Goal: Communication & Community: Share content

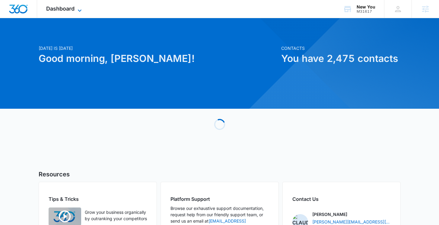
click at [69, 6] on span "Dashboard" at bounding box center [60, 8] width 28 height 6
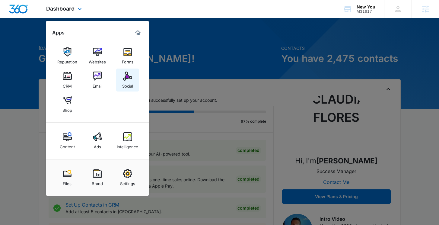
click at [134, 77] on link "Social" at bounding box center [127, 80] width 23 height 23
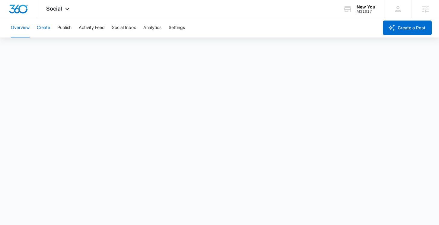
click at [43, 27] on button "Create" at bounding box center [43, 27] width 13 height 19
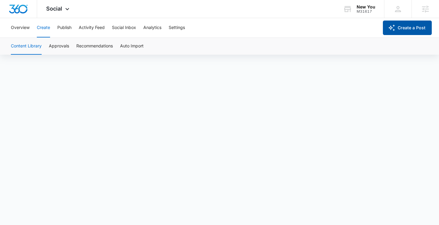
click at [393, 32] on button "Create a Post" at bounding box center [407, 28] width 49 height 14
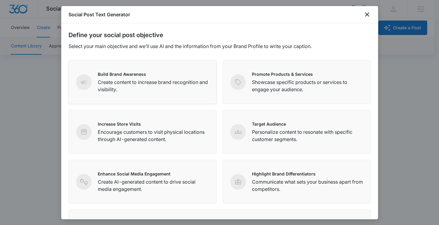
click at [181, 76] on p "Build Brand Awareness" at bounding box center [153, 74] width 111 height 6
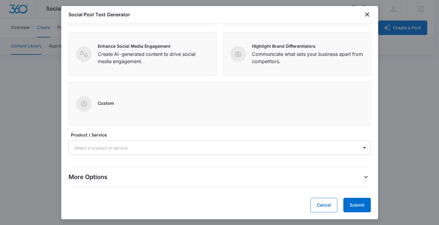
scroll to position [128, 0]
click at [179, 148] on div at bounding box center [212, 148] width 276 height 8
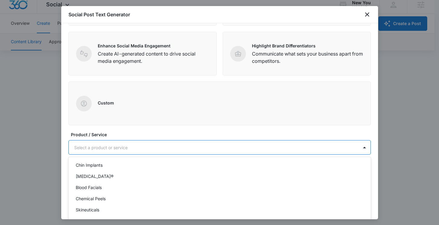
scroll to position [0, 0]
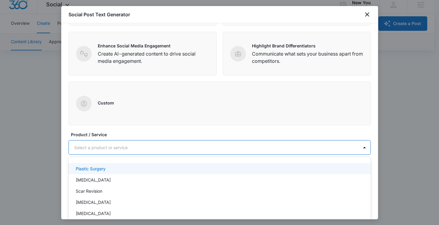
click at [179, 169] on div "Plastic Surgery" at bounding box center [219, 168] width 287 height 6
click at [177, 133] on label "Product / Service" at bounding box center [222, 134] width 302 height 6
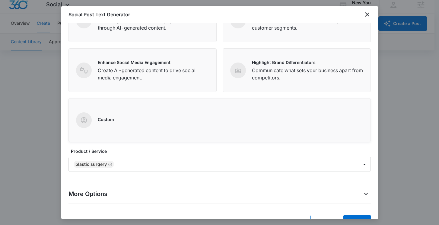
scroll to position [129, 0]
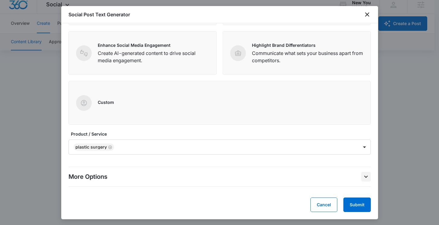
click at [362, 177] on icon "More Options" at bounding box center [365, 176] width 7 height 7
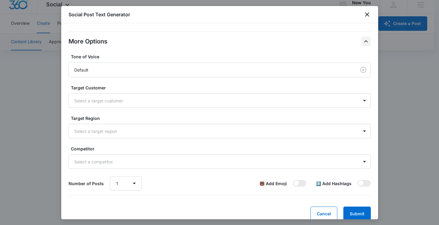
scroll to position [273, 0]
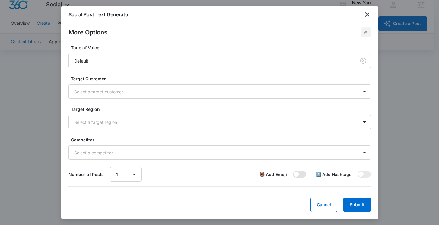
click at [294, 172] on span at bounding box center [296, 173] width 5 height 5
click at [293, 171] on input "checkbox" at bounding box center [293, 171] width 0 height 0
checkbox input "true"
click at [358, 174] on span at bounding box center [360, 173] width 5 height 5
click at [357, 171] on input "checkbox" at bounding box center [357, 171] width 0 height 0
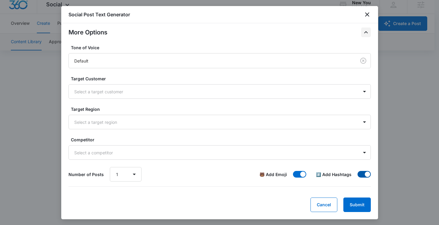
click at [360, 173] on span at bounding box center [364, 174] width 13 height 7
click at [358, 171] on input "checkbox" at bounding box center [357, 171] width 0 height 0
checkbox input "false"
click at [350, 202] on button "Submit" at bounding box center [356, 204] width 27 height 14
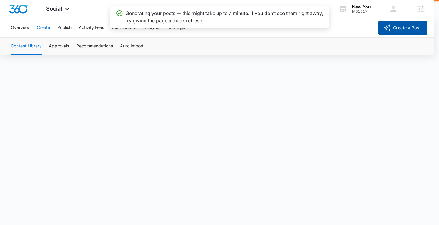
scroll to position [0, 0]
